Goal: Information Seeking & Learning: Learn about a topic

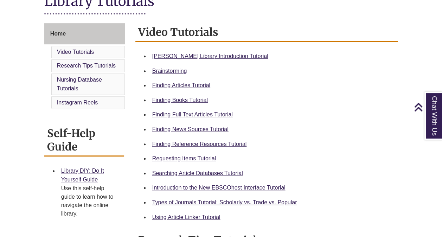
scroll to position [175, 0]
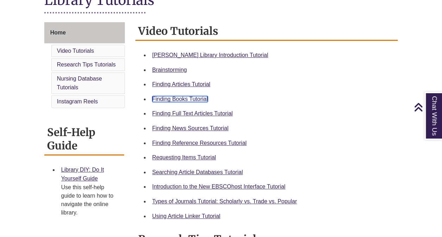
click at [195, 100] on link "Finding Books Tutorial" at bounding box center [180, 99] width 56 height 6
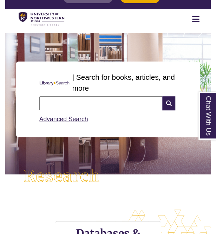
scroll to position [36, 0]
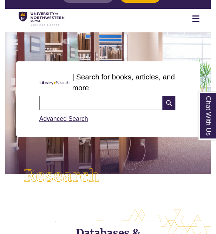
click at [79, 102] on input "text" at bounding box center [100, 103] width 123 height 14
type input "**********"
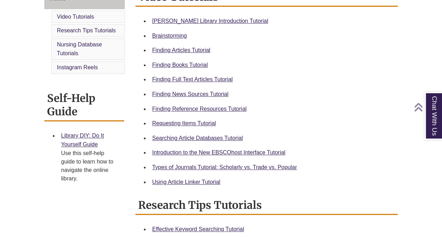
scroll to position [212, 0]
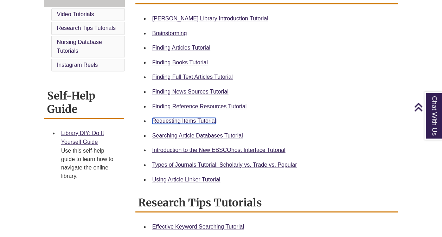
click at [162, 120] on link "Requesting Items Tutorial" at bounding box center [184, 121] width 64 height 6
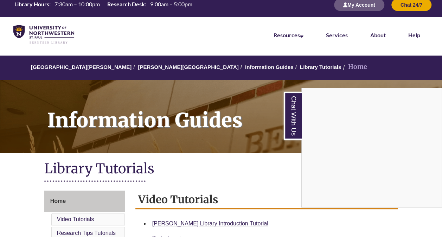
scroll to position [0, 0]
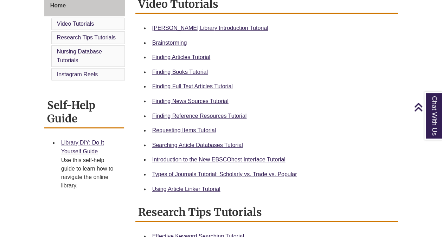
scroll to position [207, 0]
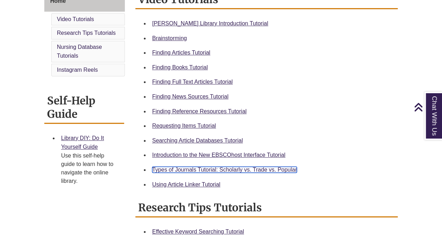
click at [170, 167] on link "Types of Journals Tutorial: Scholarly vs. Trade vs. Popular" at bounding box center [224, 170] width 145 height 6
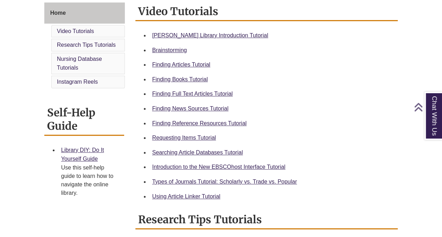
scroll to position [198, 0]
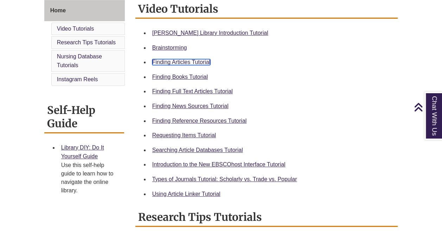
click at [165, 59] on link "Finding Articles Tutorial" at bounding box center [181, 62] width 58 height 6
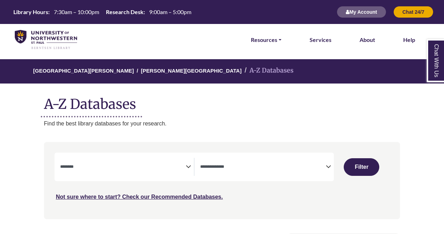
select select "Database Subject Filter"
select select "Database Types Filter"
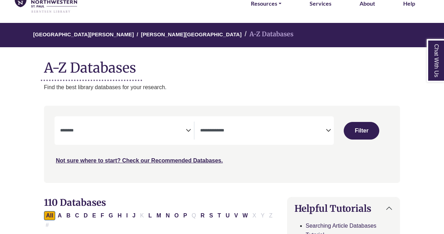
scroll to position [37, 0]
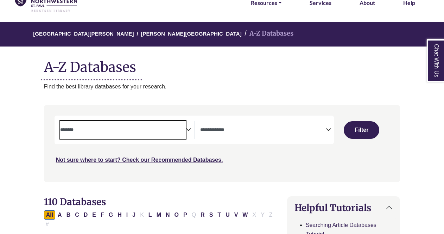
click at [165, 131] on textarea "Search" at bounding box center [123, 130] width 126 height 6
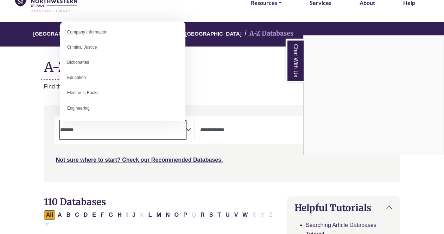
scroll to position [165, 0]
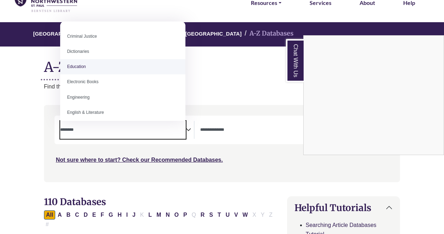
select select "*****"
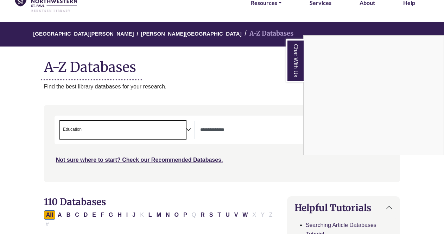
scroll to position [90, 0]
click at [188, 131] on div "Chat With Us" at bounding box center [222, 117] width 444 height 234
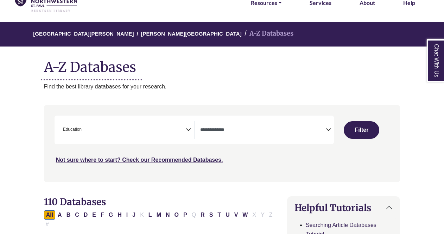
click at [187, 129] on icon "Search filters" at bounding box center [188, 128] width 5 height 11
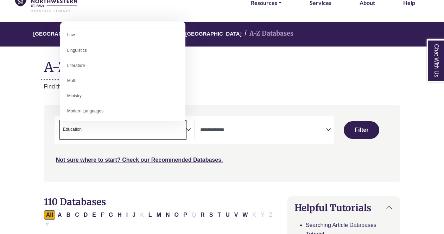
scroll to position [382, 0]
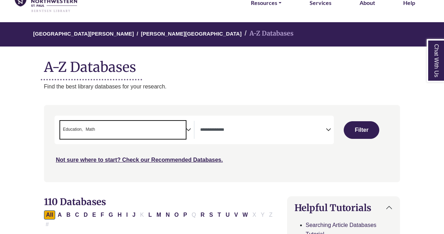
click at [188, 129] on icon "Search filters" at bounding box center [188, 128] width 5 height 11
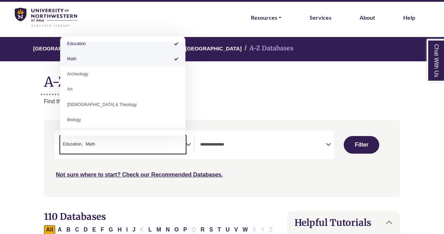
scroll to position [0, 0]
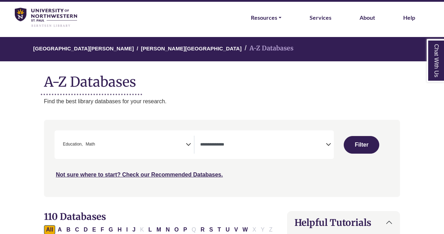
click at [239, 87] on h1 "A-Z Databases" at bounding box center [222, 78] width 356 height 21
click at [264, 146] on textarea "Search" at bounding box center [263, 145] width 126 height 6
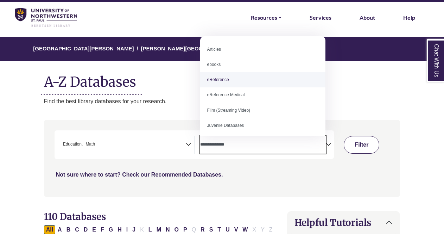
click at [363, 142] on button "Filter" at bounding box center [362, 145] width 36 height 18
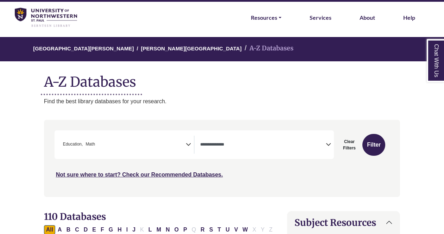
select select "Database Types Filter"
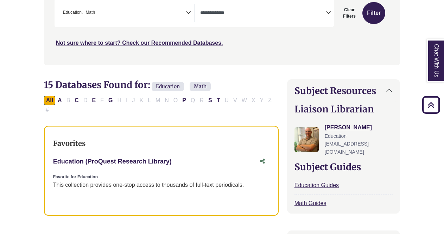
scroll to position [154, 0]
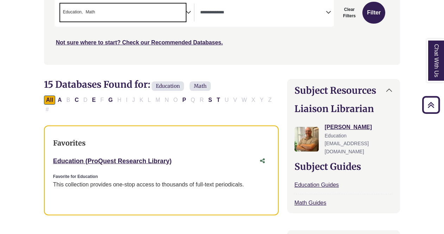
click at [151, 15] on span "× Education × Math" at bounding box center [123, 13] width 126 height 18
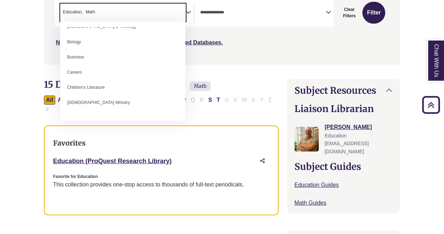
scroll to position [71, 0]
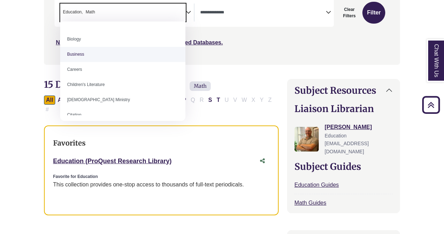
select select "*****"
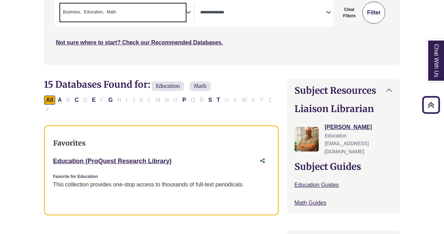
click at [370, 15] on button "Filter" at bounding box center [373, 13] width 23 height 22
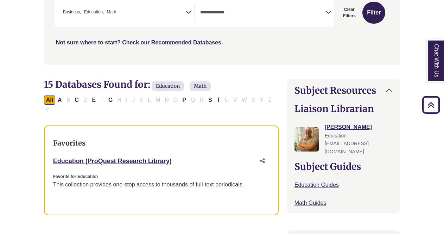
select select "Database Types Filter"
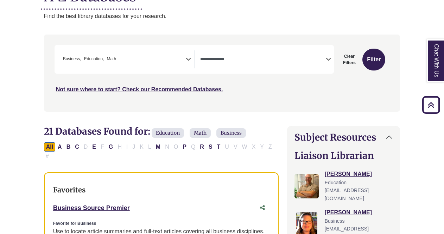
scroll to position [29, 0]
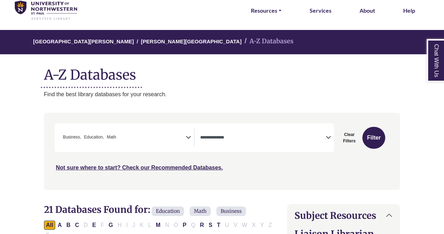
click at [121, 137] on span "× Business × Education × Math" at bounding box center [123, 137] width 126 height 18
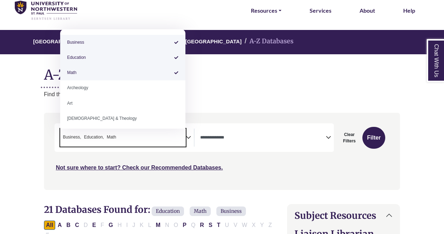
select select "*****"
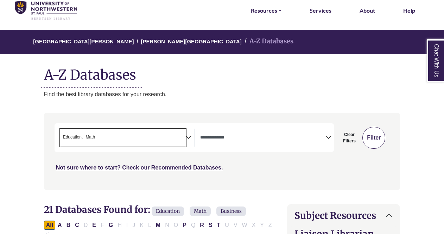
click at [376, 137] on button "Filter" at bounding box center [373, 138] width 23 height 22
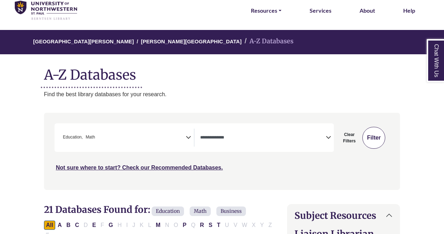
select select "Database Types Filter"
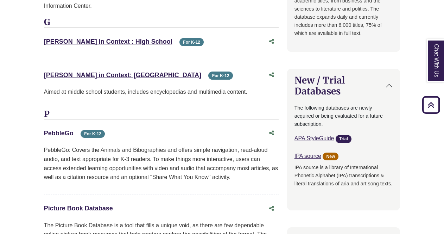
scroll to position [701, 0]
click at [104, 38] on link "Gale in Context : High School This link opens in a new window" at bounding box center [108, 41] width 128 height 7
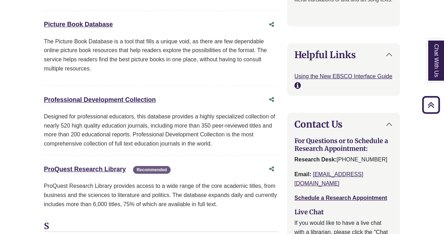
scroll to position [884, 0]
click at [128, 96] on link "Professional Development Collection This link opens in a new window" at bounding box center [100, 99] width 112 height 7
click at [120, 96] on link "Professional Development Collection This link opens in a new window" at bounding box center [100, 99] width 112 height 7
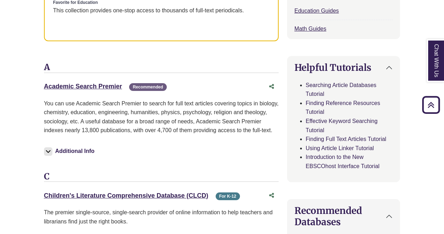
scroll to position [327, 0]
click at [104, 83] on link "Academic Search Premier This link opens in a new window" at bounding box center [83, 86] width 78 height 7
click at [105, 83] on link "Academic Search Premier This link opens in a new window" at bounding box center [83, 86] width 78 height 7
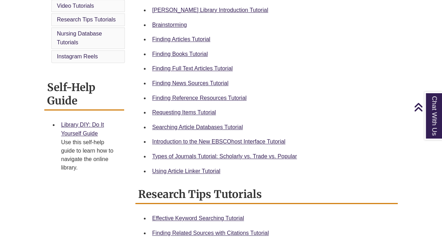
scroll to position [221, 0]
click at [167, 124] on link "Searching Article Databases Tutorial" at bounding box center [197, 127] width 91 height 6
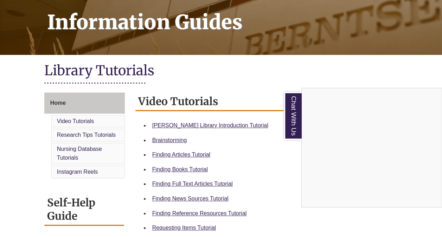
scroll to position [32, 0]
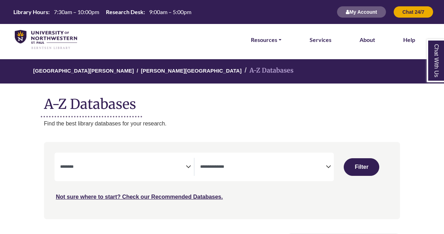
select select "Database Subject Filter"
select select "Database Types Filter"
select select "Database Subject Filter"
select select "Database Types Filter"
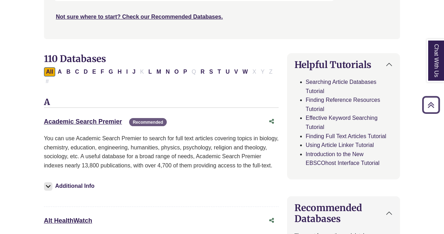
scroll to position [181, 0]
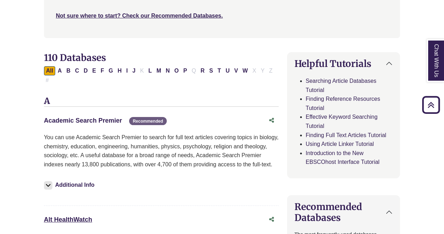
click at [94, 117] on link "Academic Search Premier This link opens in a new window" at bounding box center [83, 120] width 78 height 7
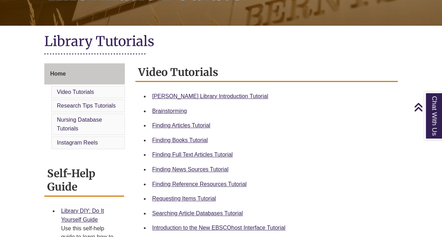
scroll to position [142, 0]
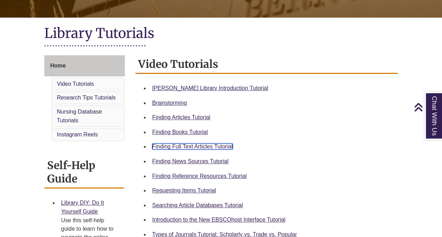
click at [164, 148] on link "Finding Full Text Articles Tutorial" at bounding box center [192, 146] width 81 height 6
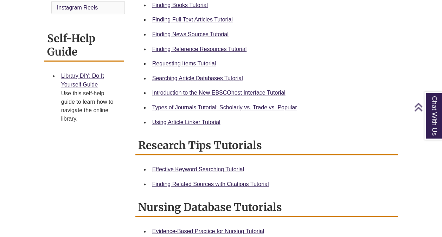
scroll to position [270, 0]
click at [171, 123] on link "Using Article Linker Tutorial" at bounding box center [186, 122] width 68 height 6
